Goal: Navigation & Orientation: Find specific page/section

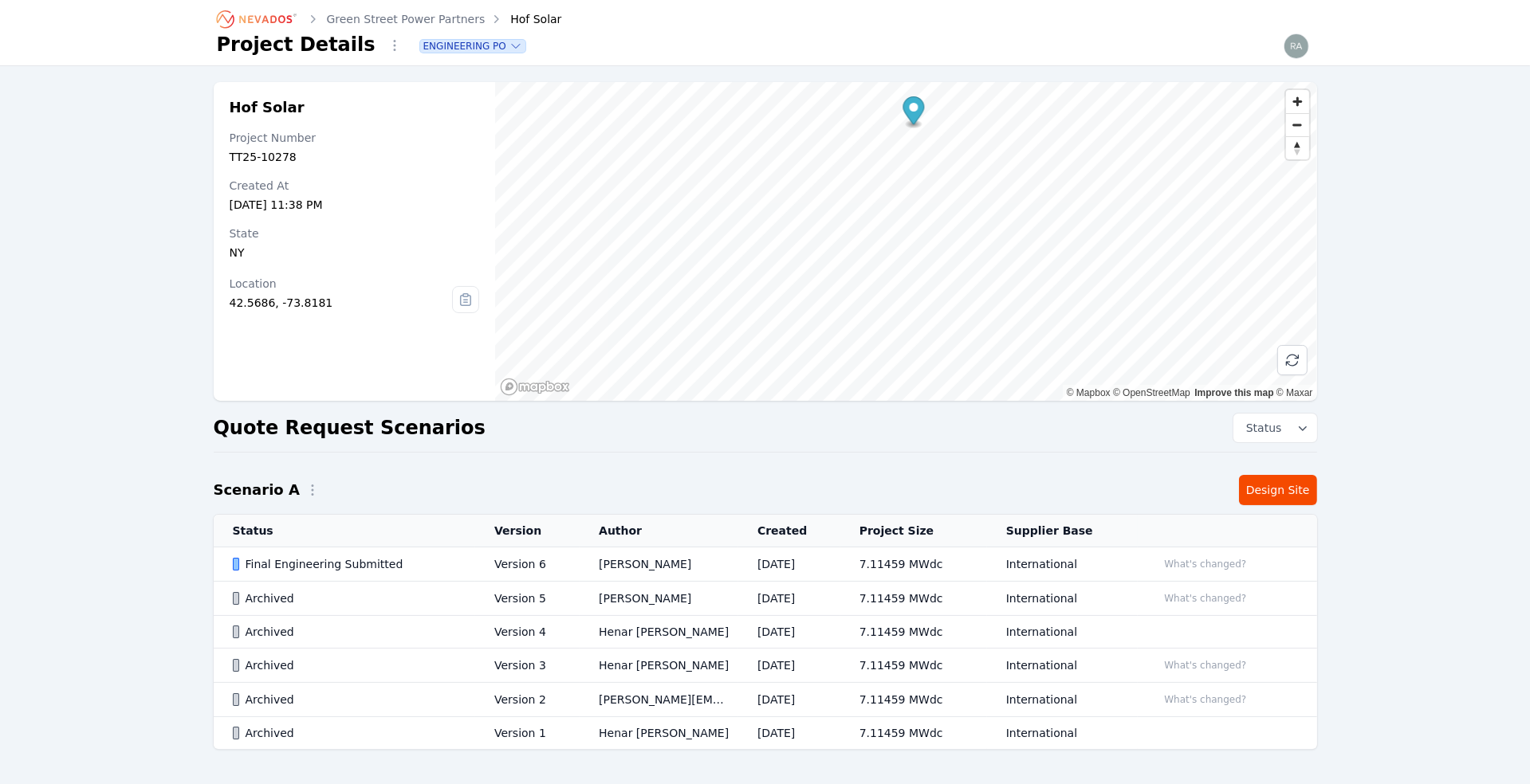
click at [308, 552] on td "Final Engineering Submitted" at bounding box center [345, 564] width 262 height 34
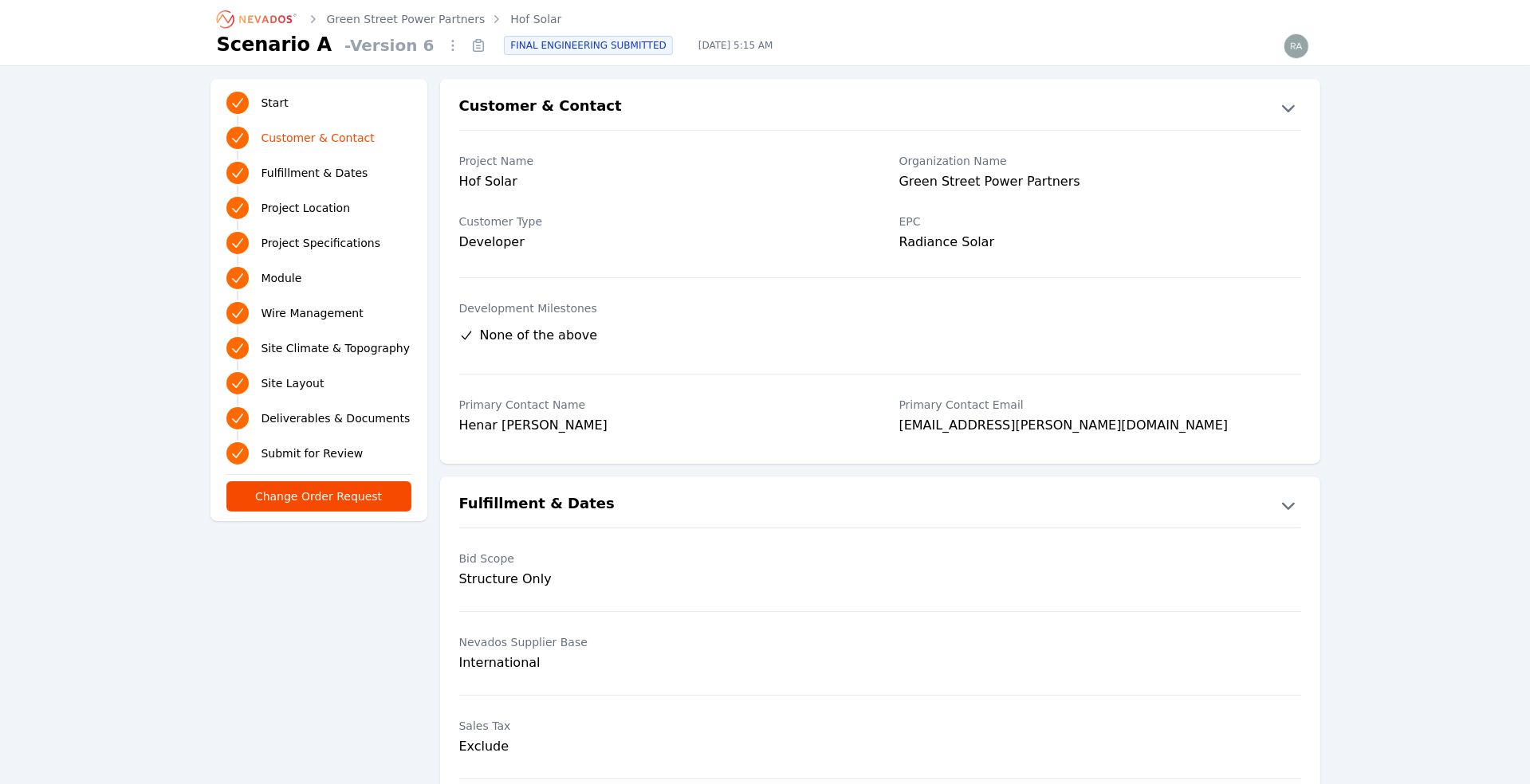
click at [335, 211] on span "Project Location" at bounding box center [306, 208] width 89 height 16
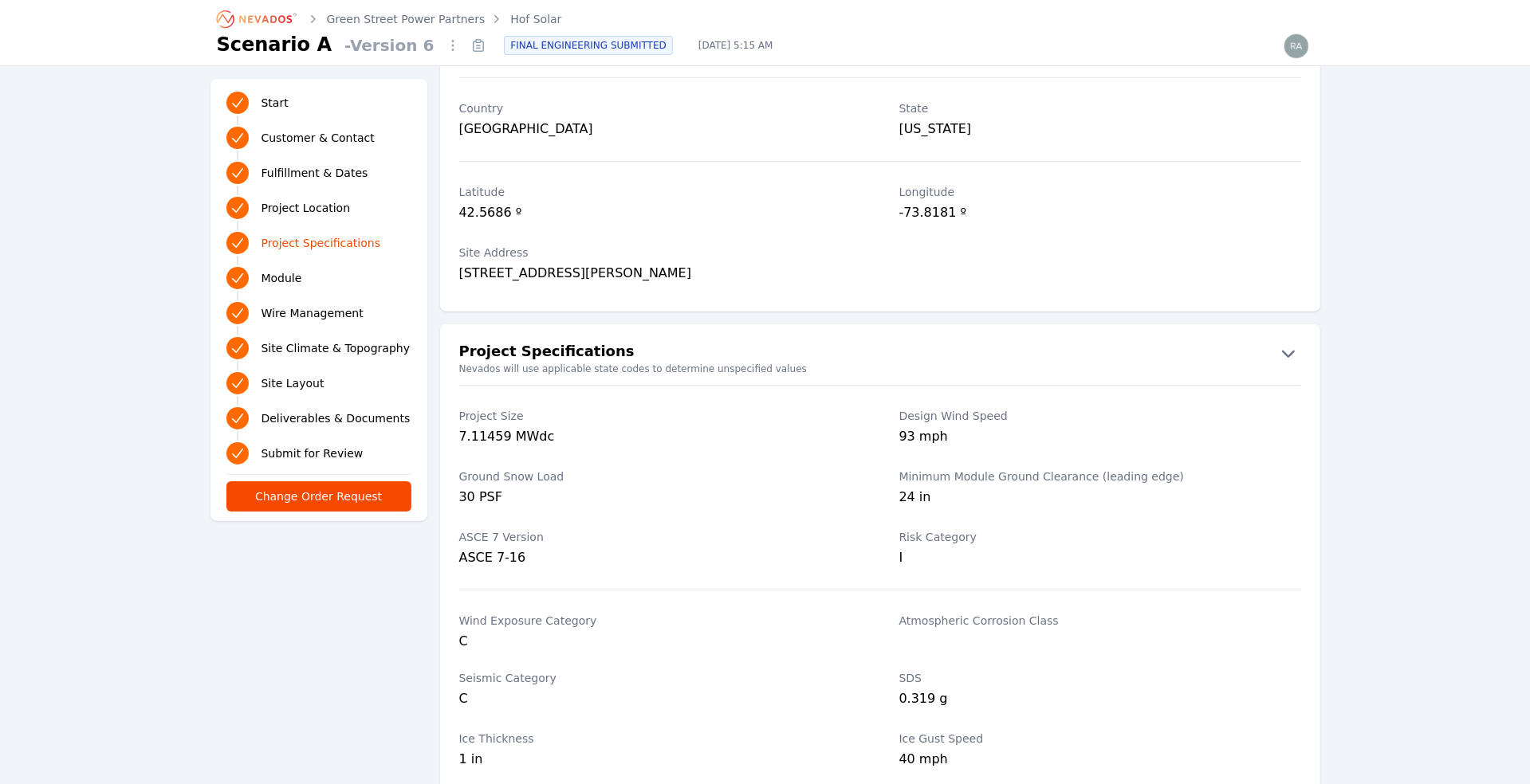
scroll to position [931, 0]
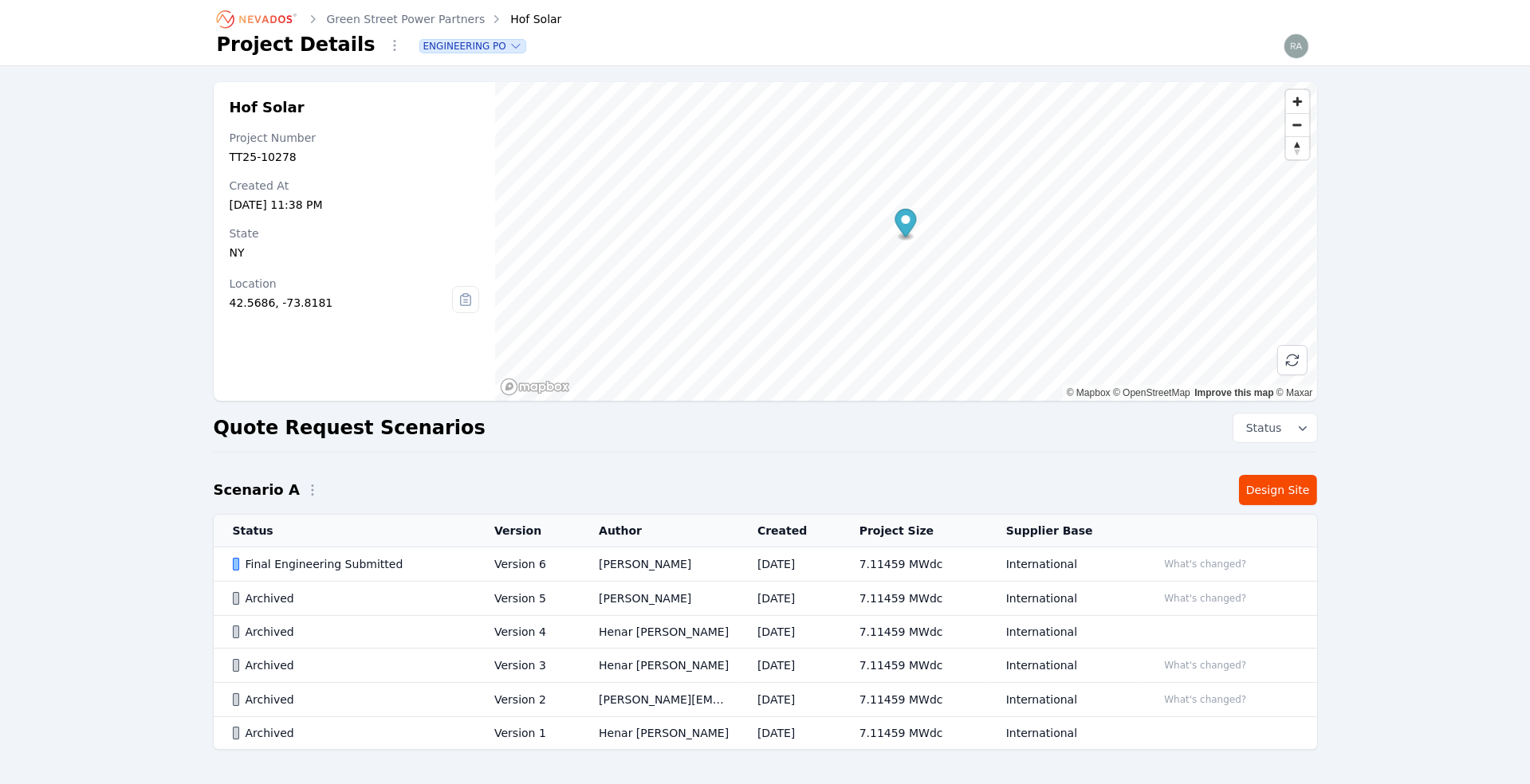
click at [260, 303] on div "42.5686, -73.8181" at bounding box center [341, 303] width 224 height 16
click at [242, 302] on div "42.5686, -73.8181" at bounding box center [341, 303] width 224 height 16
click at [329, 299] on div "42.5686, -73.8181" at bounding box center [341, 303] width 224 height 16
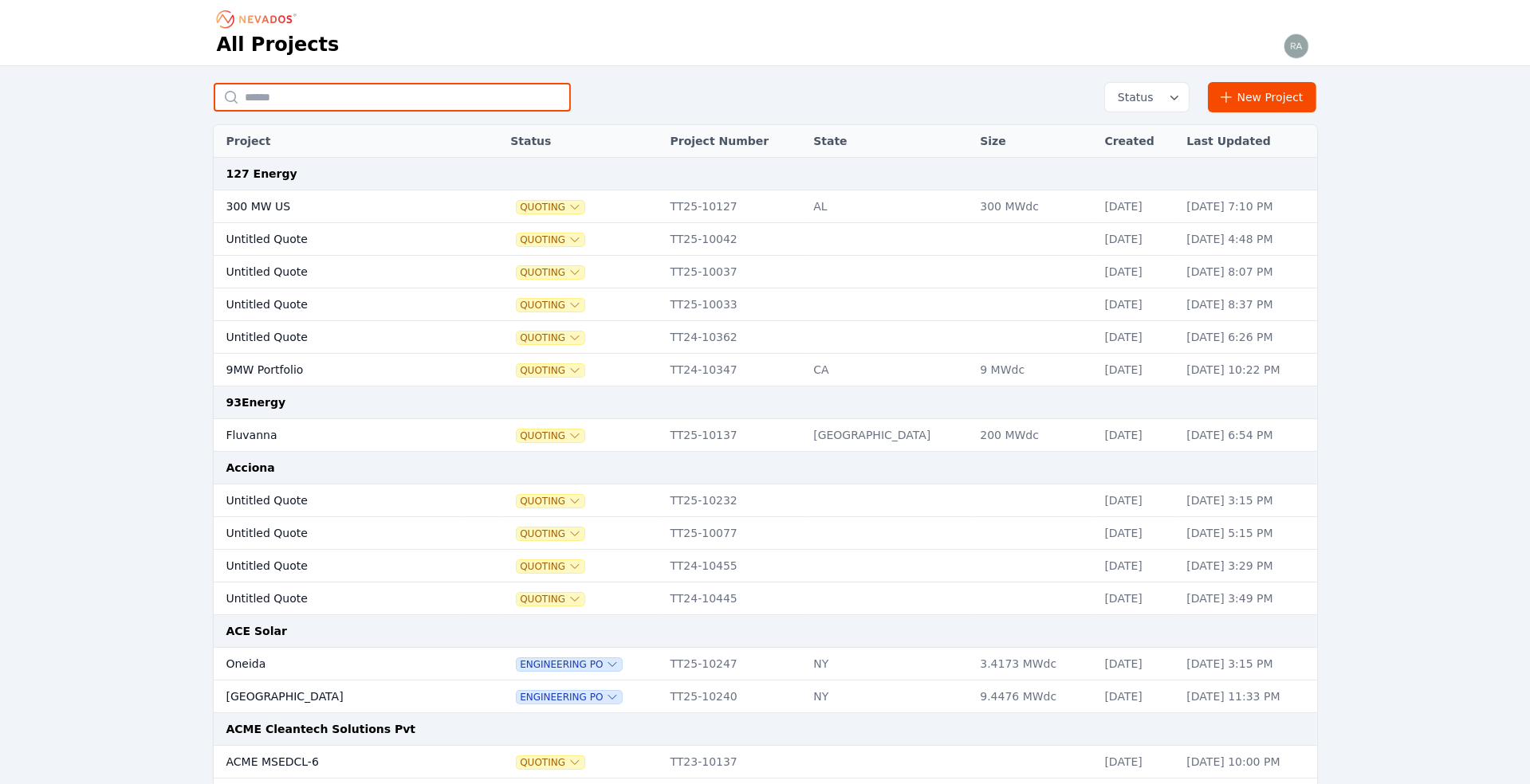
click at [271, 97] on input "text" at bounding box center [392, 96] width 357 height 29
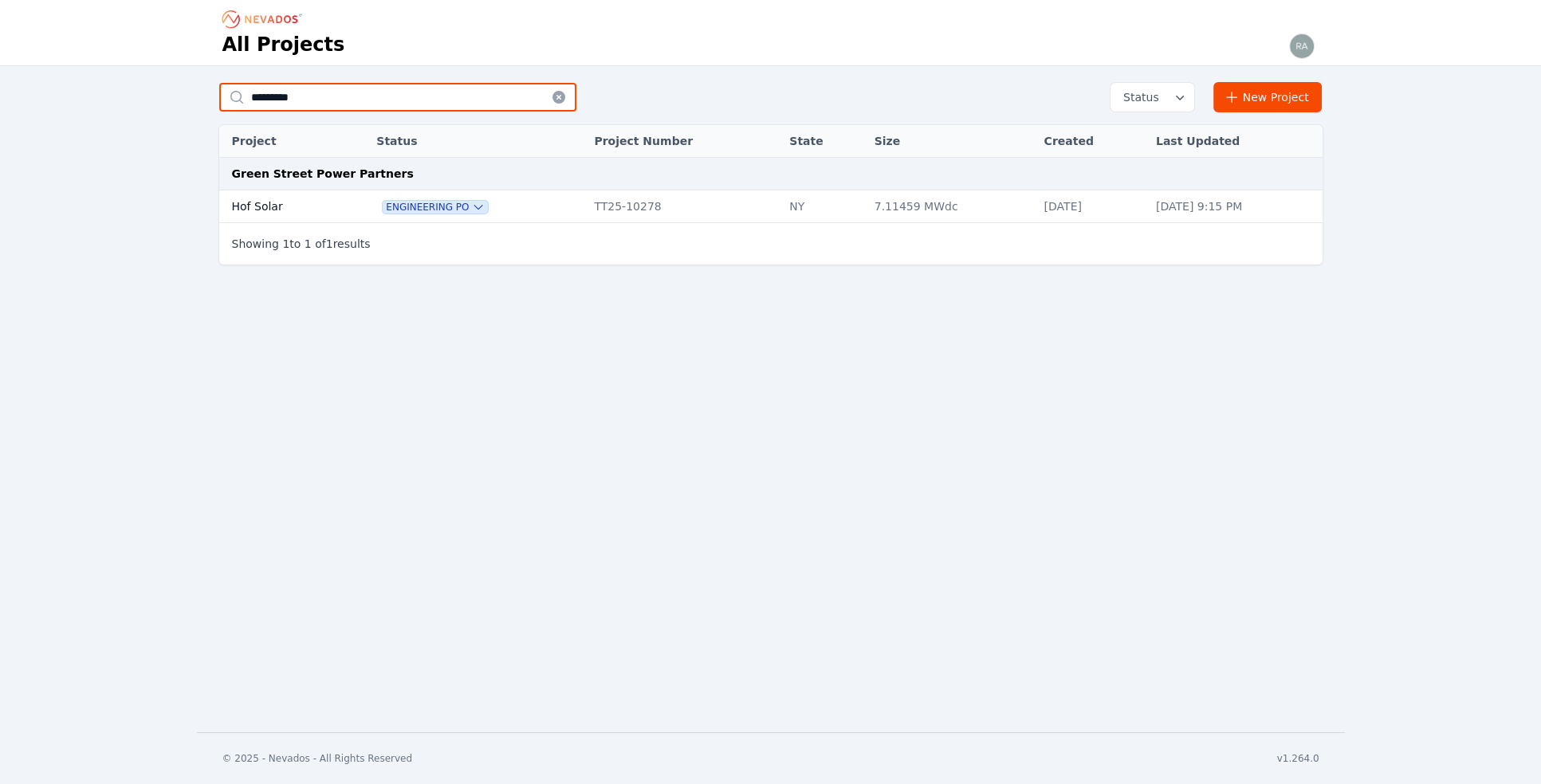
type input "*********"
click at [261, 200] on td "Hof Solar" at bounding box center [280, 207] width 122 height 33
